Goal: Task Accomplishment & Management: Use online tool/utility

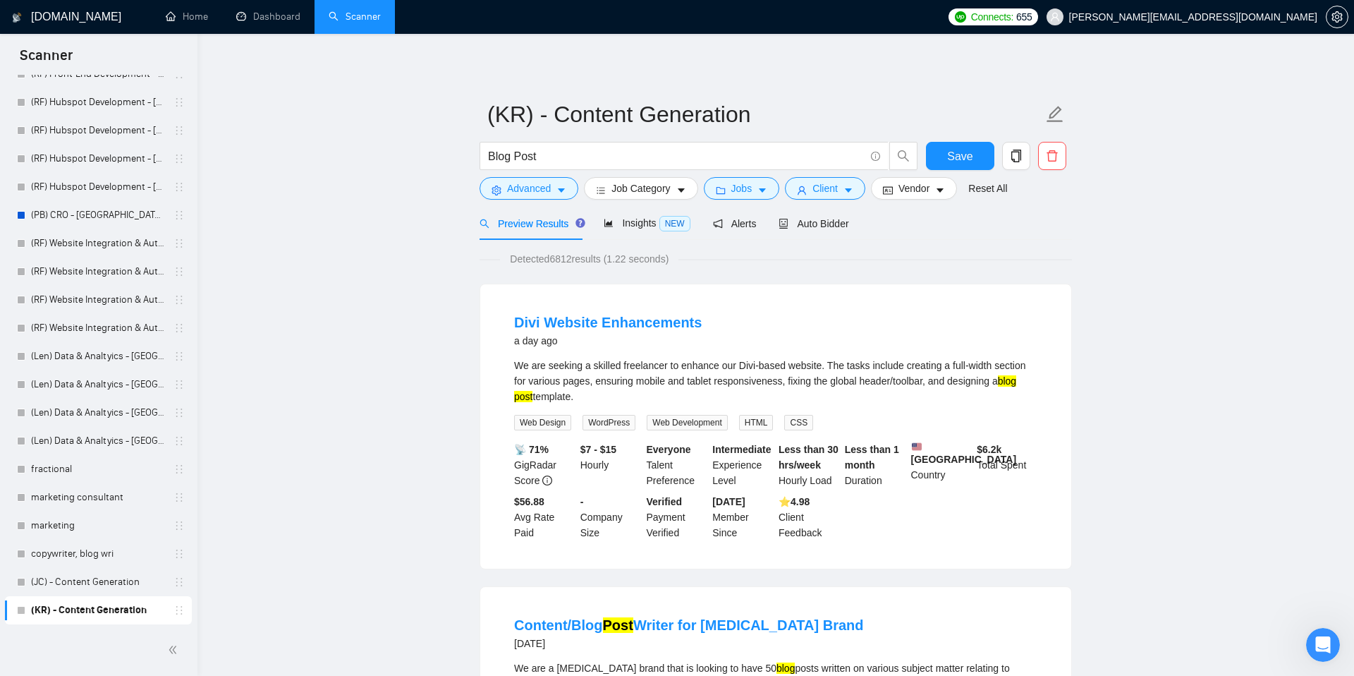
scroll to position [911, 0]
click at [950, 152] on span "Save" at bounding box center [959, 156] width 25 height 18
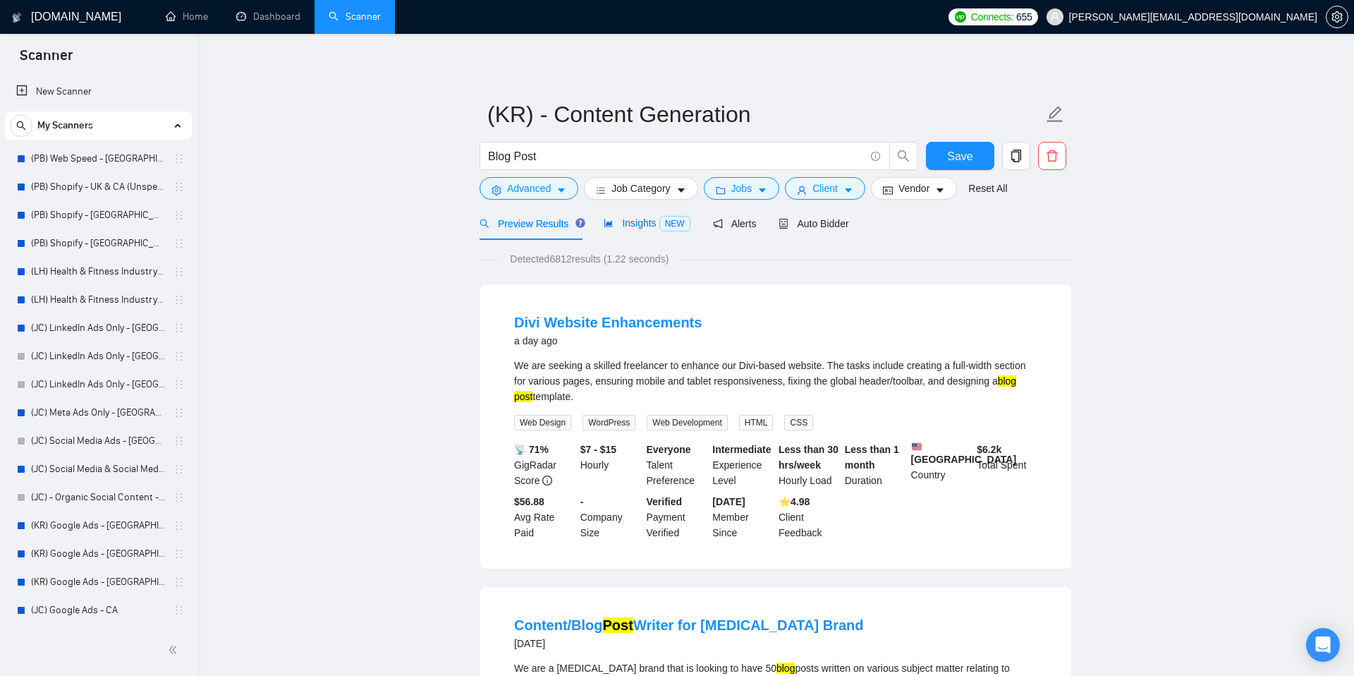
click at [643, 229] on div "Insights NEW" at bounding box center [647, 223] width 86 height 16
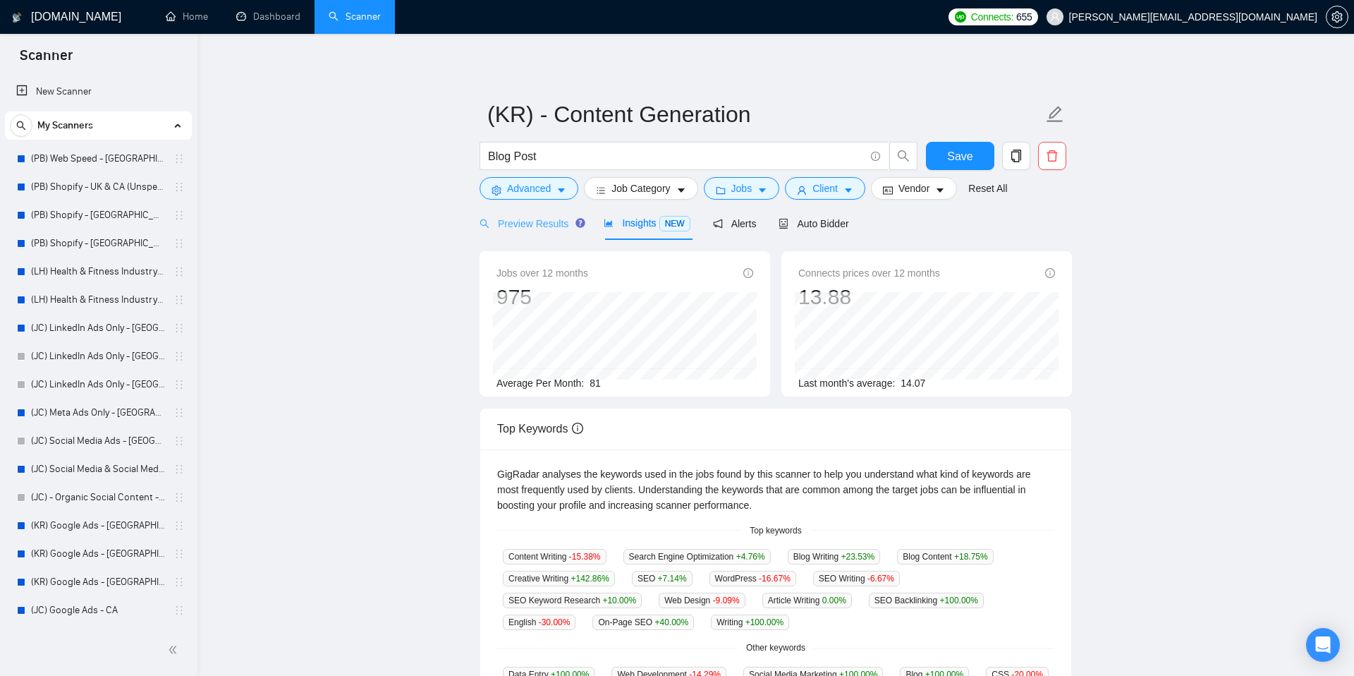
click at [545, 214] on div "Preview Results" at bounding box center [531, 223] width 102 height 33
